Goal: Transaction & Acquisition: Purchase product/service

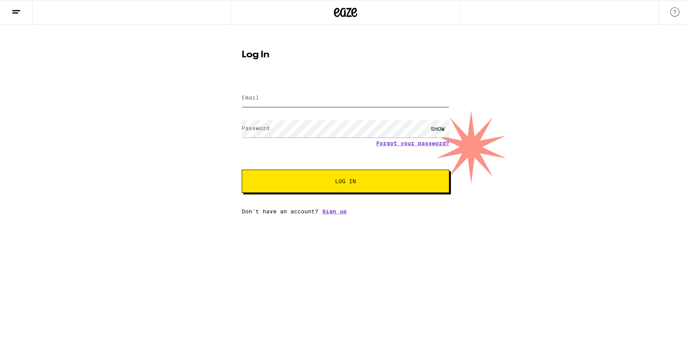
type input "[EMAIL_ADDRESS][DOMAIN_NAME]"
click at [348, 184] on span "Log In" at bounding box center [345, 181] width 21 height 5
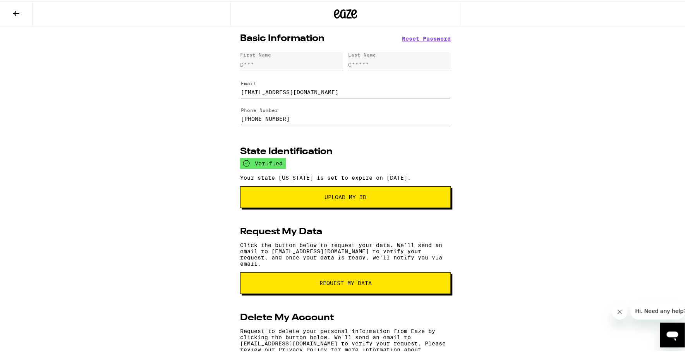
click at [14, 11] on icon at bounding box center [16, 11] width 6 height 5
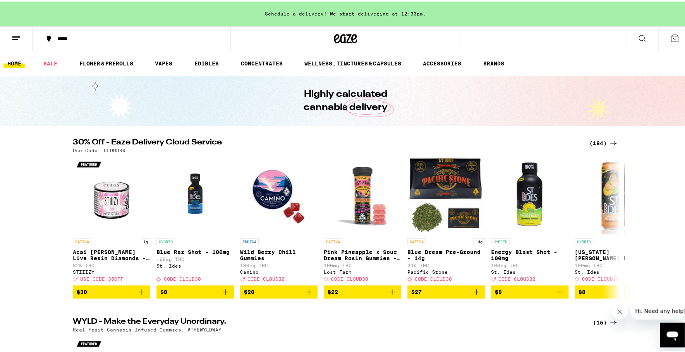
click at [638, 33] on icon at bounding box center [642, 36] width 9 height 9
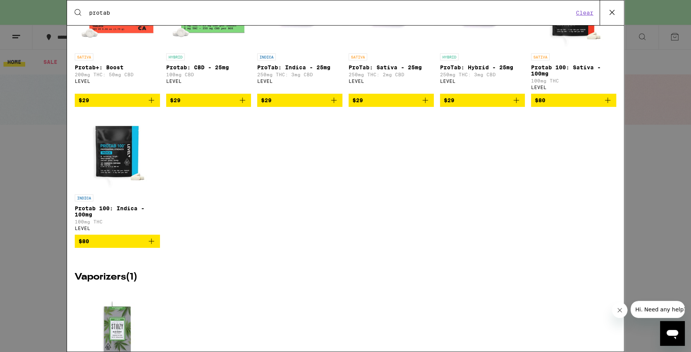
scroll to position [189, 0]
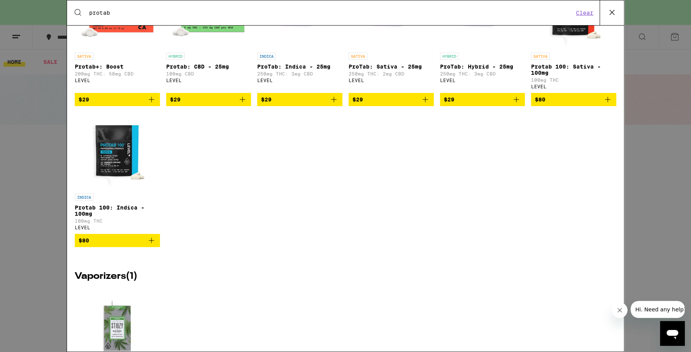
type input "protab"
